Goal: Task Accomplishment & Management: Manage account settings

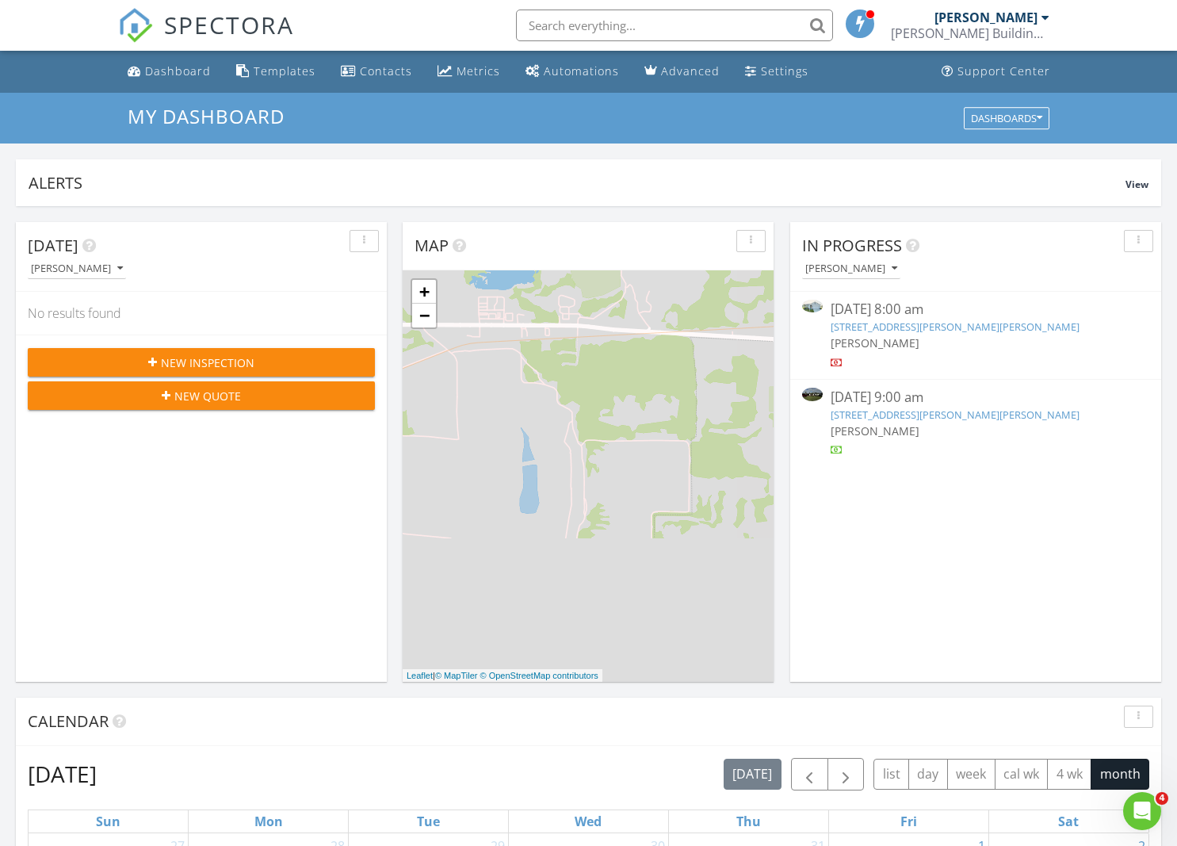
click at [873, 413] on link "1635 Varner Ct, Bartow, FL 33830" at bounding box center [955, 415] width 249 height 14
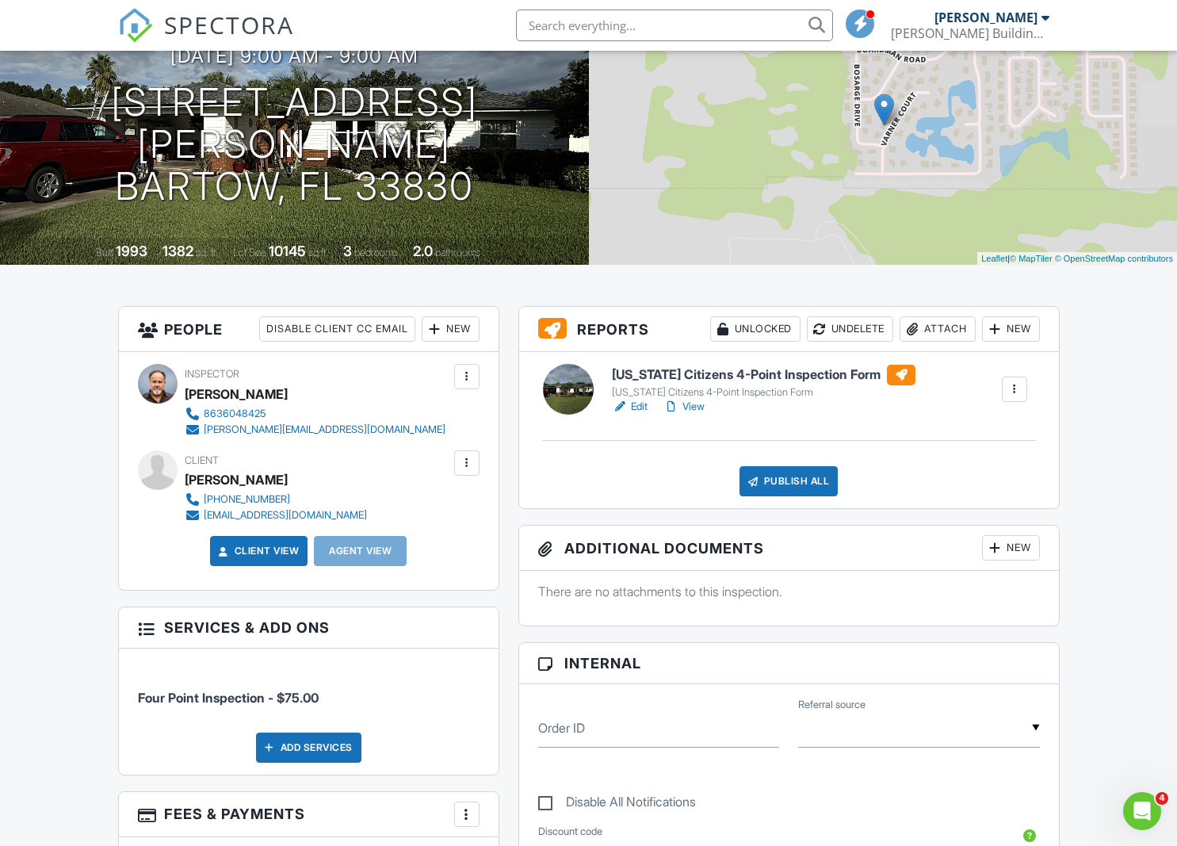
click at [1018, 553] on div "New" at bounding box center [1011, 547] width 58 height 25
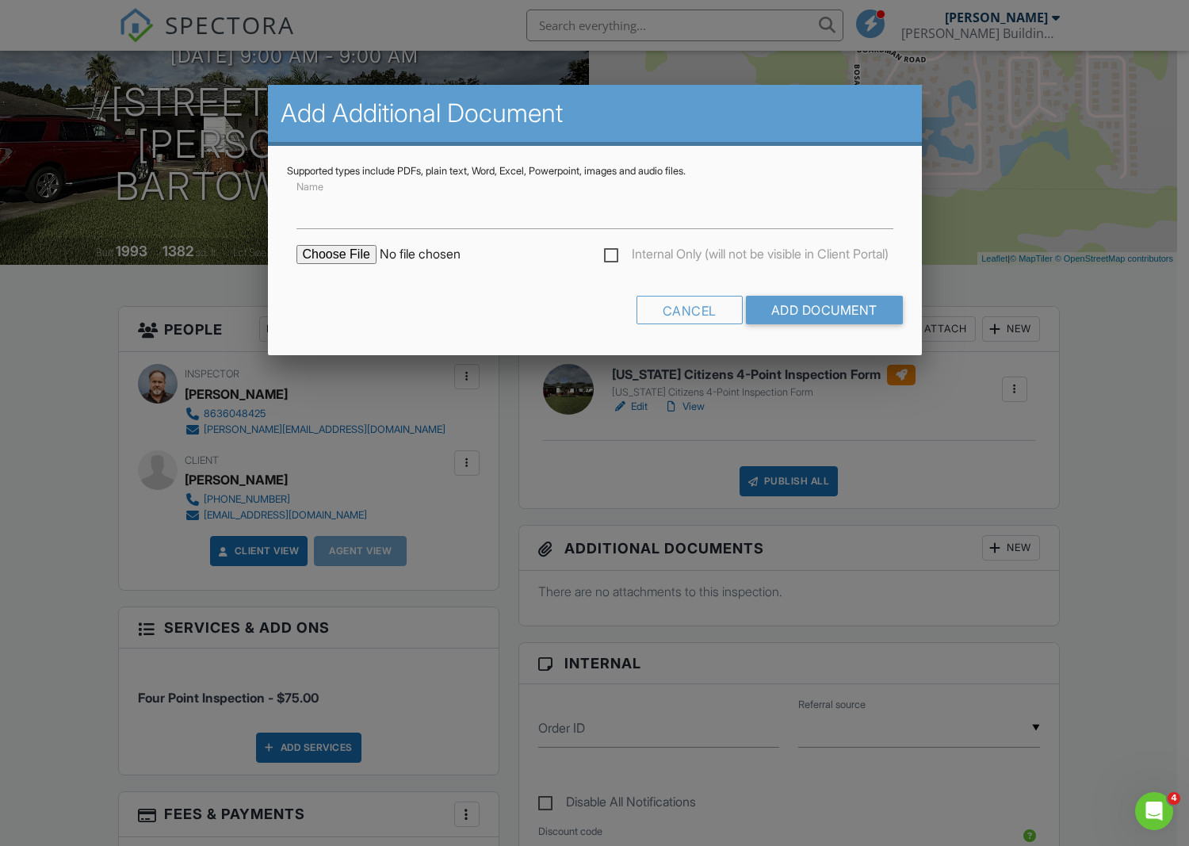
click at [356, 255] on input "file" at bounding box center [432, 254] width 270 height 19
type input "C:\fakepath\COC Roof - 1635 Varner Ct Bartow.pdf"
click at [821, 308] on input "Add Document" at bounding box center [824, 310] width 157 height 29
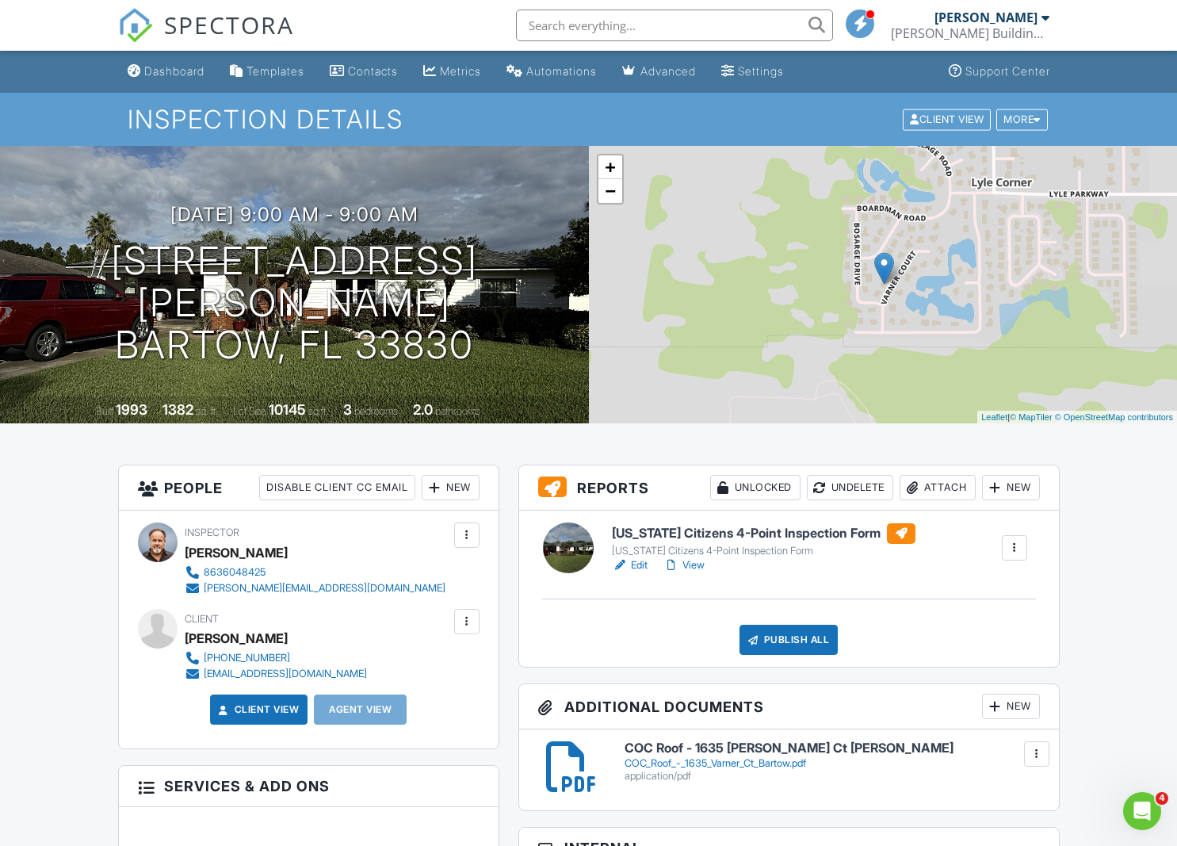
click at [634, 565] on link "Edit" at bounding box center [630, 565] width 36 height 16
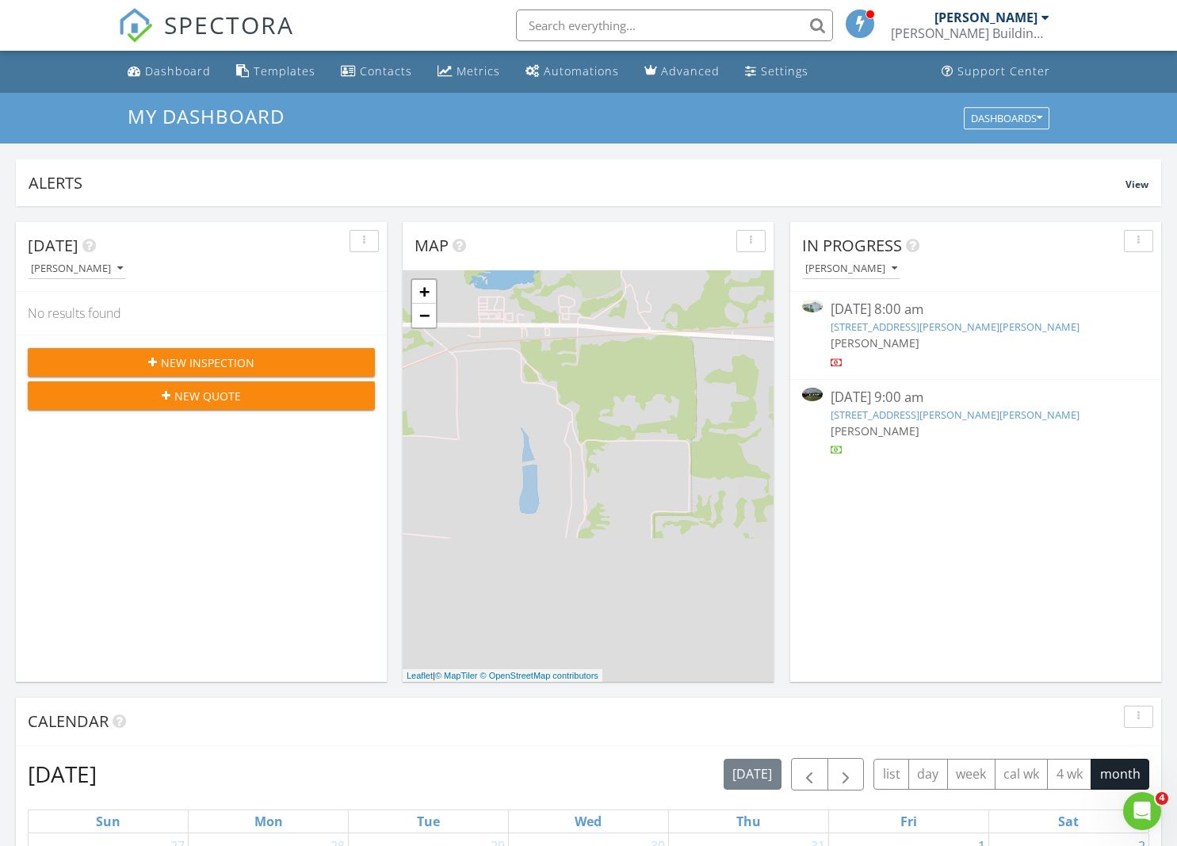
click at [886, 419] on link "[STREET_ADDRESS][PERSON_NAME][PERSON_NAME]" at bounding box center [955, 415] width 249 height 14
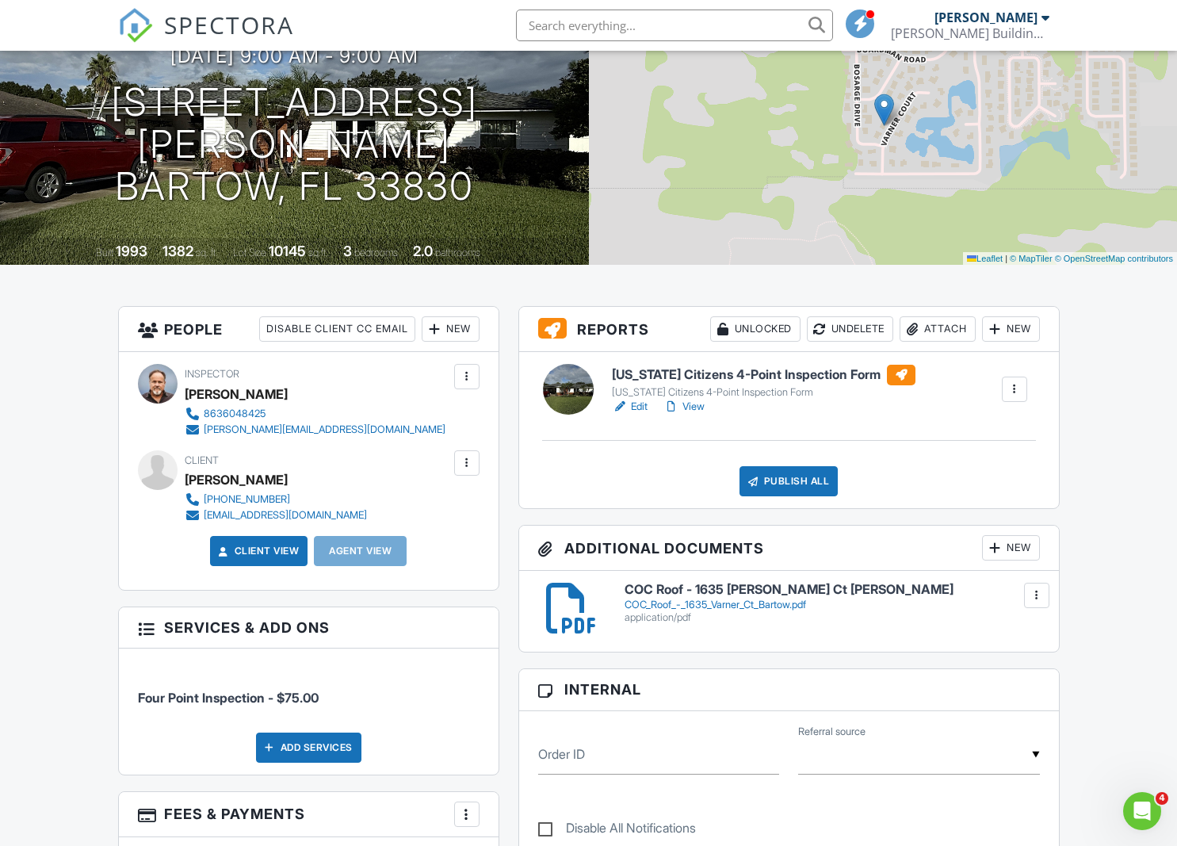
click at [640, 406] on link "Edit" at bounding box center [630, 407] width 36 height 16
